Goal: Task Accomplishment & Management: Manage account settings

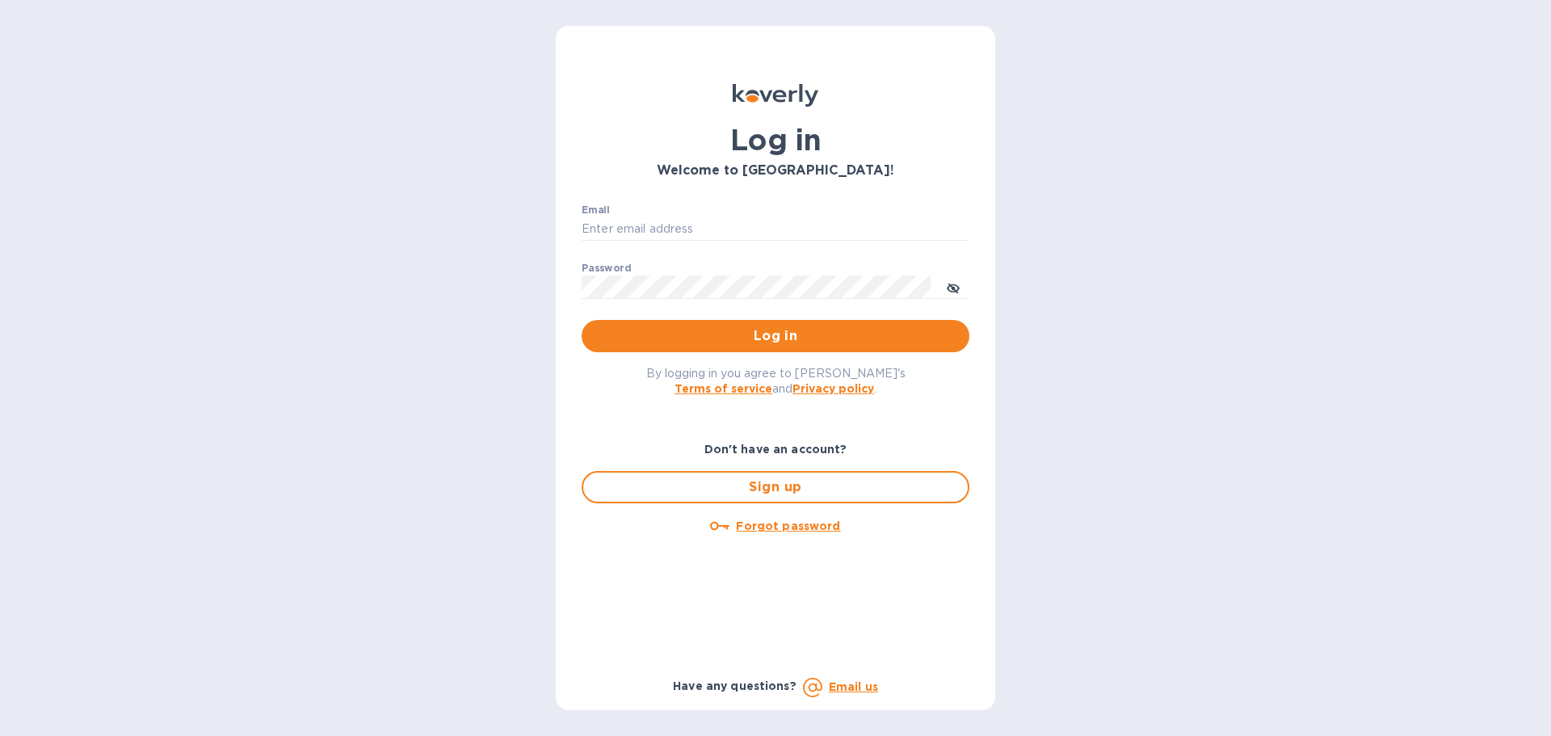
type input "[EMAIL_ADDRESS][DOMAIN_NAME]"
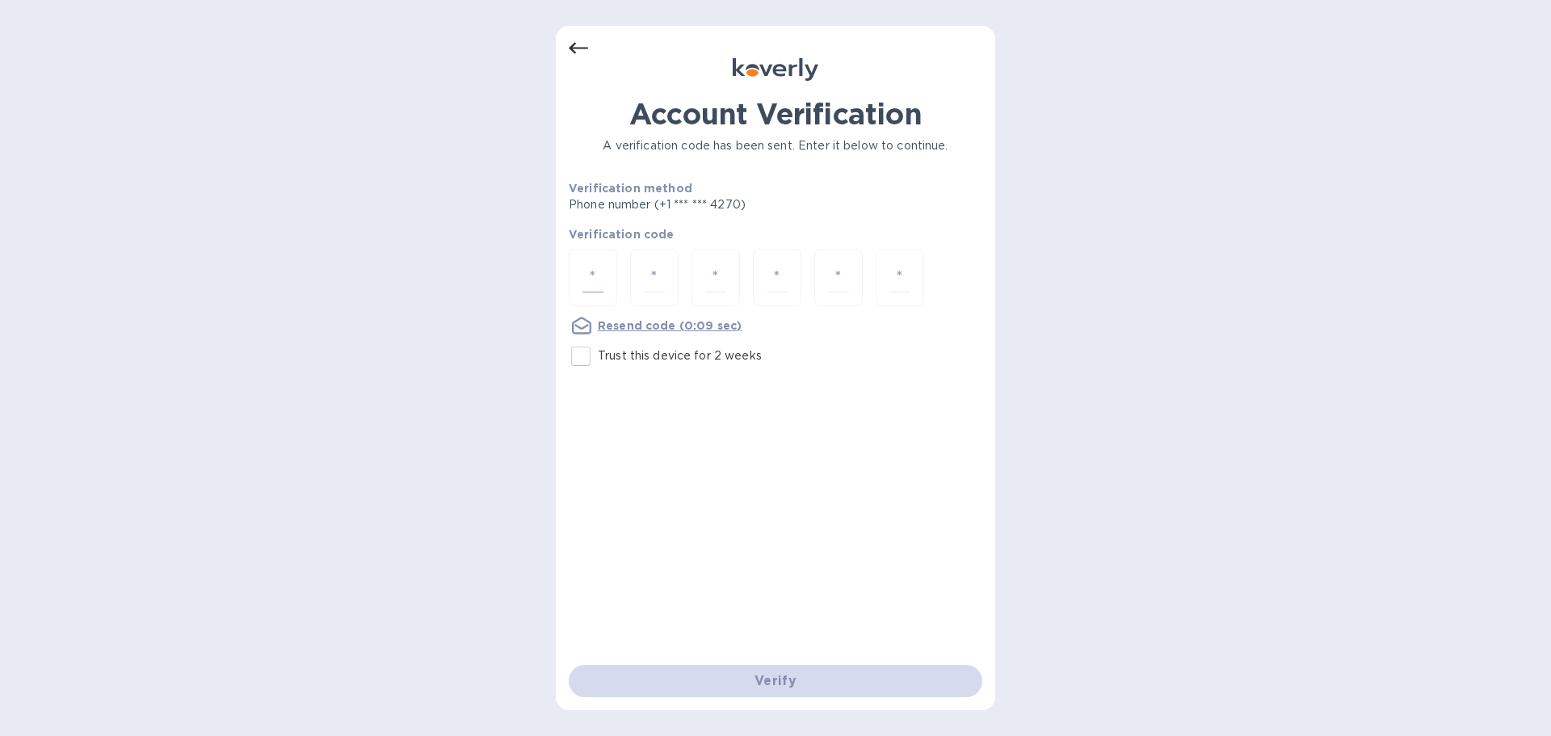
click at [590, 277] on input "number" at bounding box center [592, 278] width 21 height 30
type input "7"
type input "8"
type input "4"
type input "6"
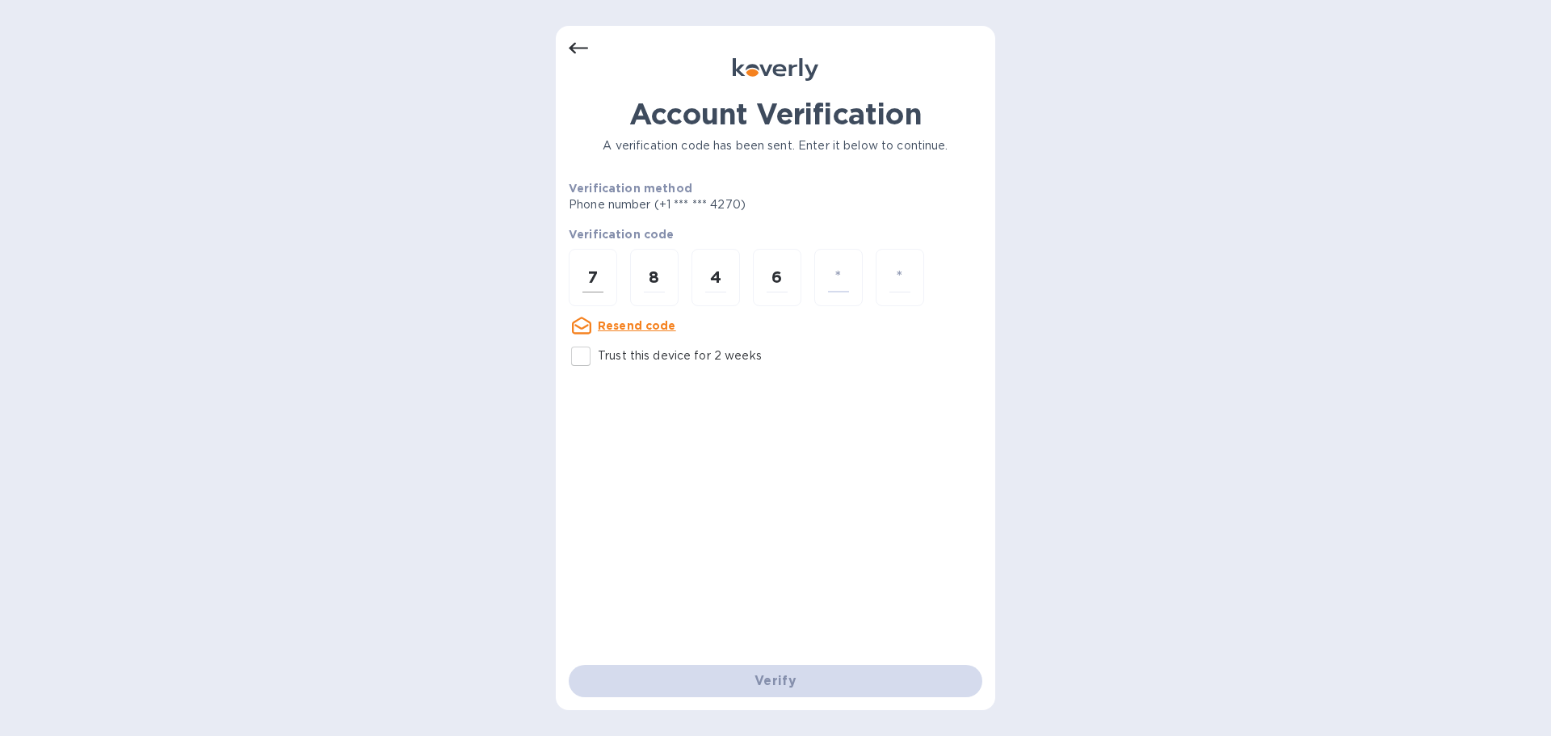
type input "7"
type input "1"
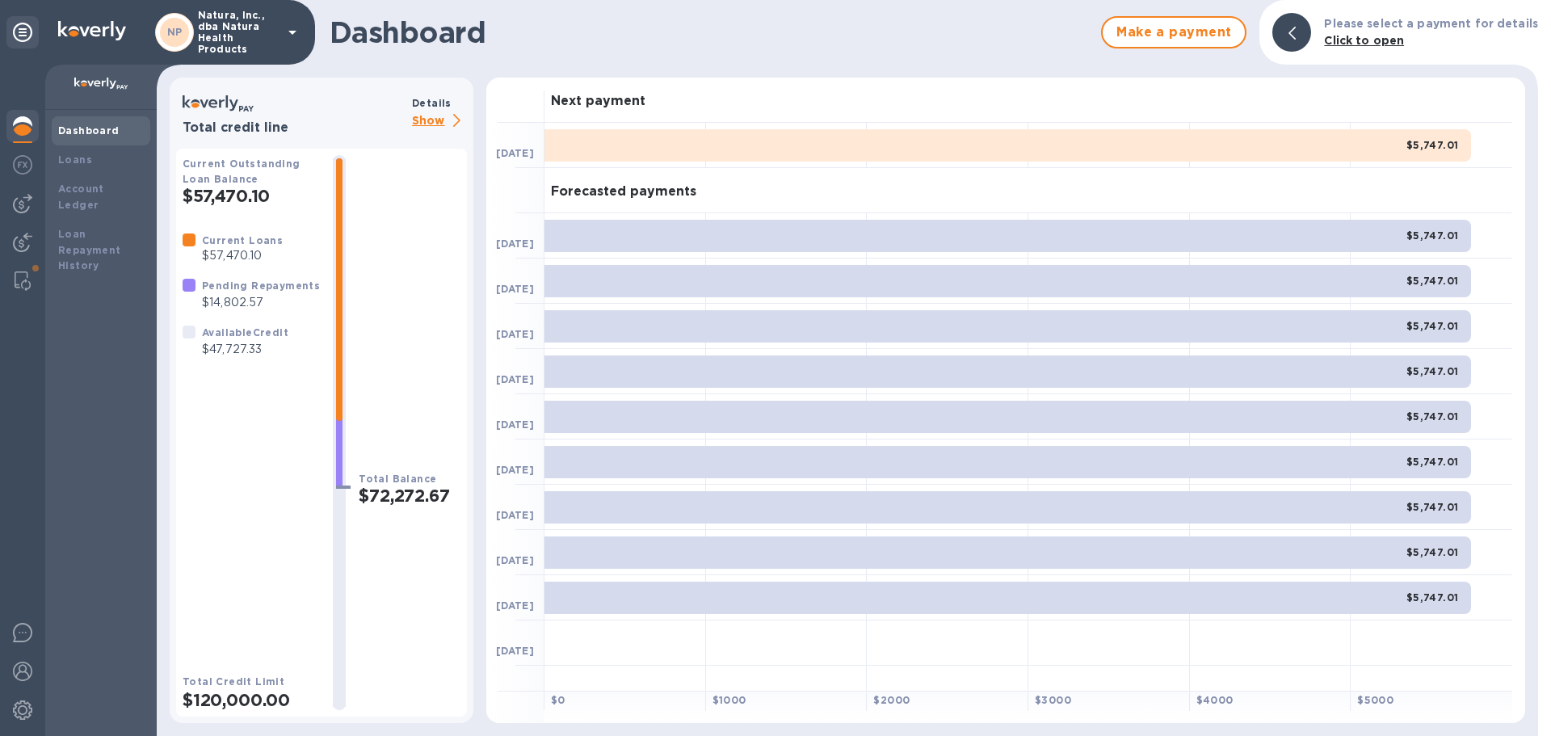
click at [431, 121] on p "Show" at bounding box center [439, 121] width 55 height 20
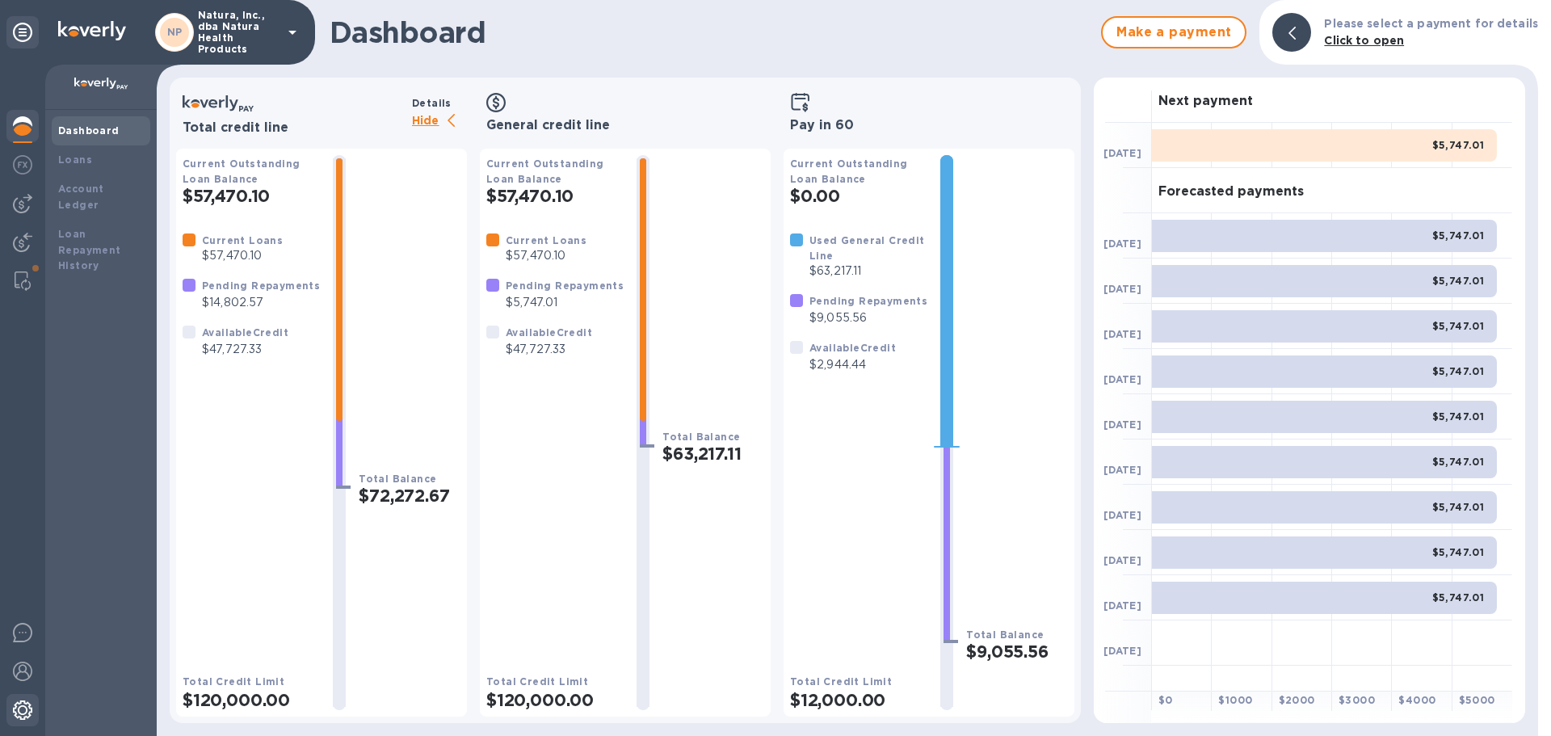
click at [19, 701] on img at bounding box center [22, 709] width 19 height 19
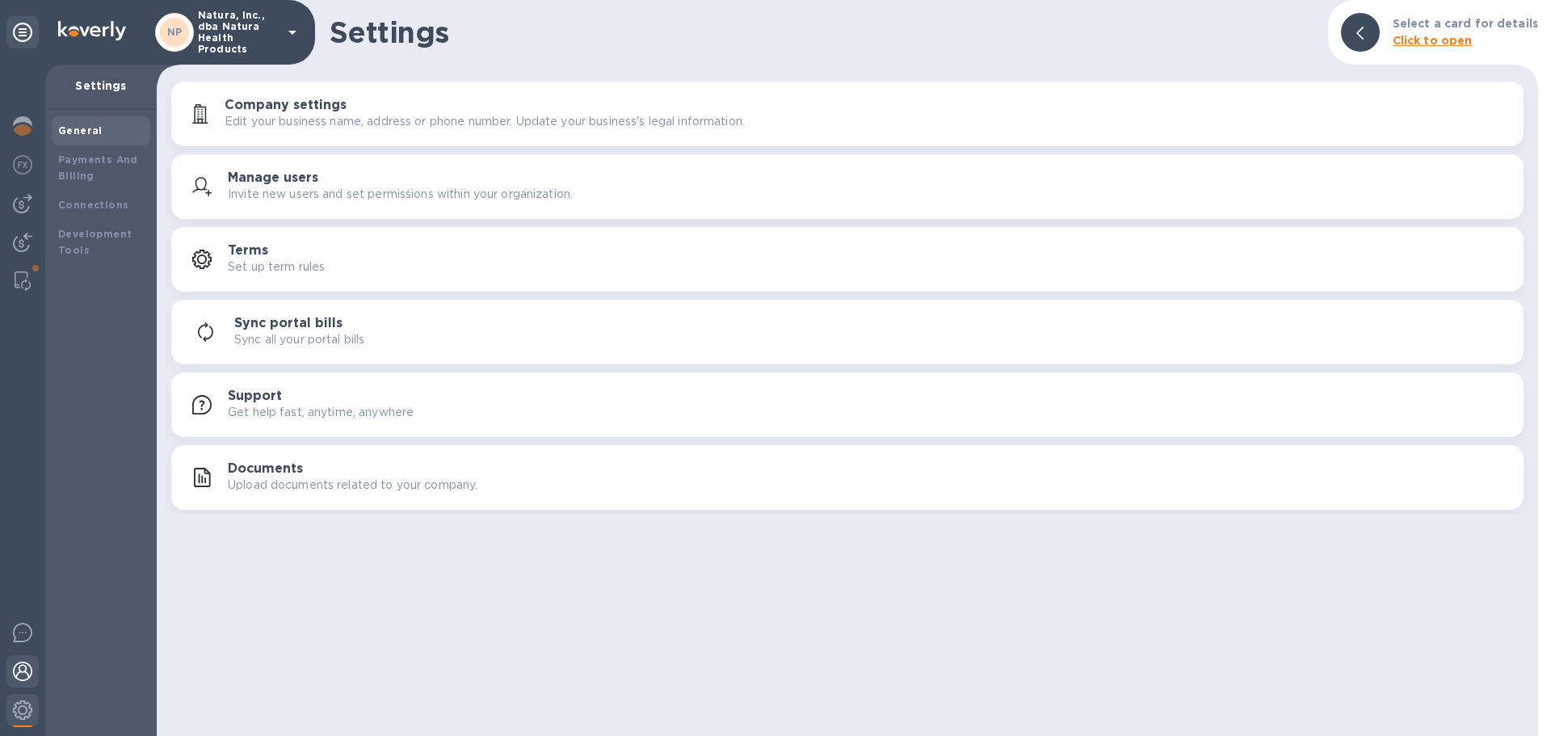
click at [26, 667] on img at bounding box center [22, 671] width 19 height 19
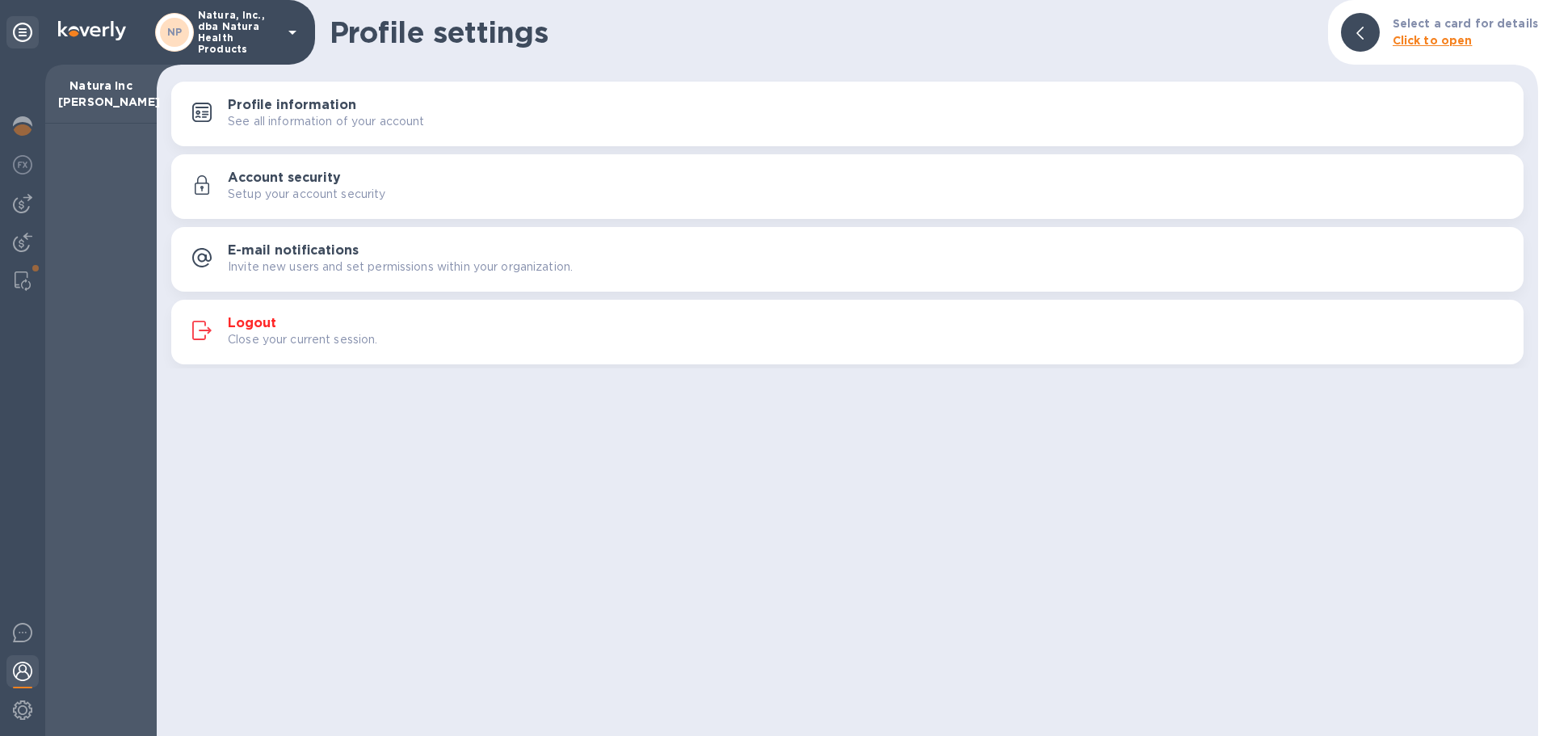
click at [247, 322] on h3 "Logout" at bounding box center [252, 323] width 48 height 15
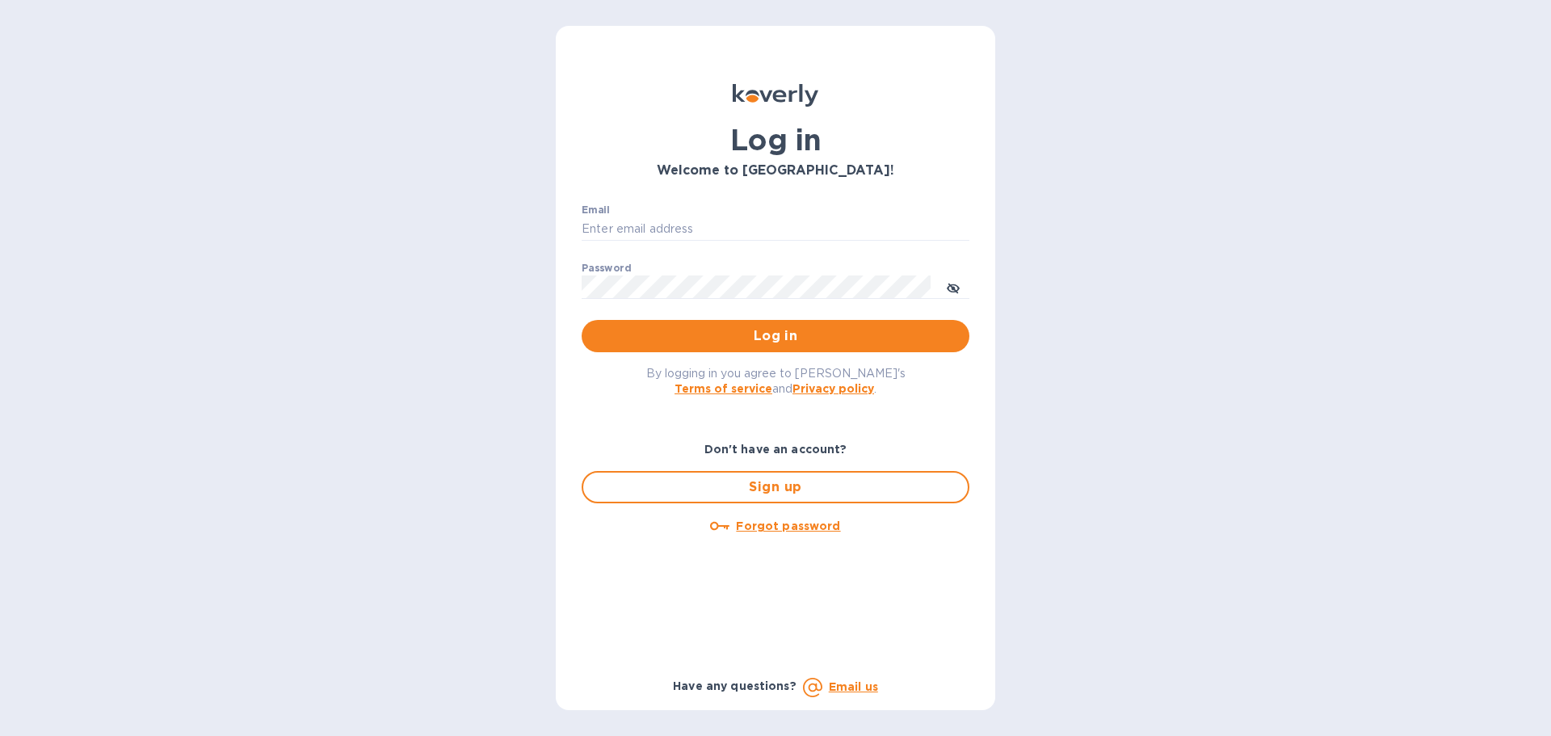
type input "[EMAIL_ADDRESS][DOMAIN_NAME]"
